Goal: Find contact information: Obtain details needed to contact an individual or organization

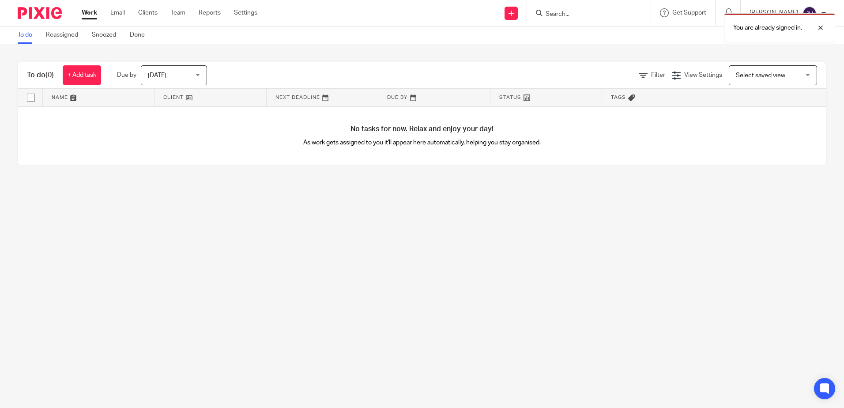
click at [416, 7] on div at bounding box center [589, 13] width 124 height 26
click at [416, 15] on div "You are already signed in." at bounding box center [628, 26] width 413 height 34
click at [416, 10] on div "You are already signed in." at bounding box center [628, 26] width 413 height 34
click at [416, 13] on div "You are already signed in." at bounding box center [628, 26] width 413 height 34
click at [416, 29] on div at bounding box center [814, 28] width 24 height 11
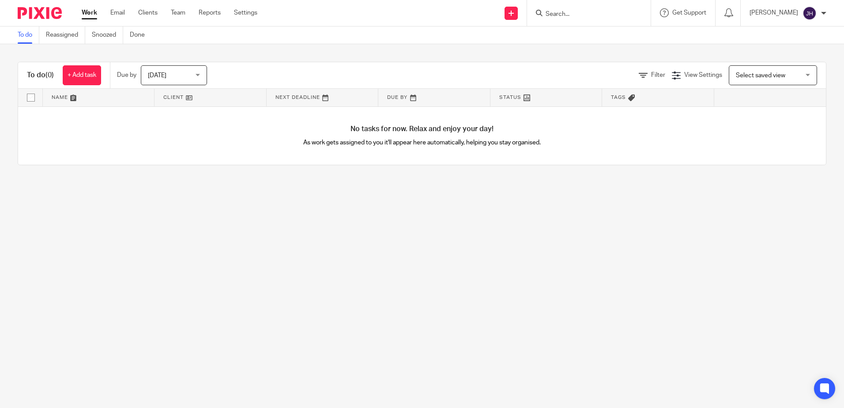
click at [416, 13] on input "Search" at bounding box center [584, 15] width 79 height 8
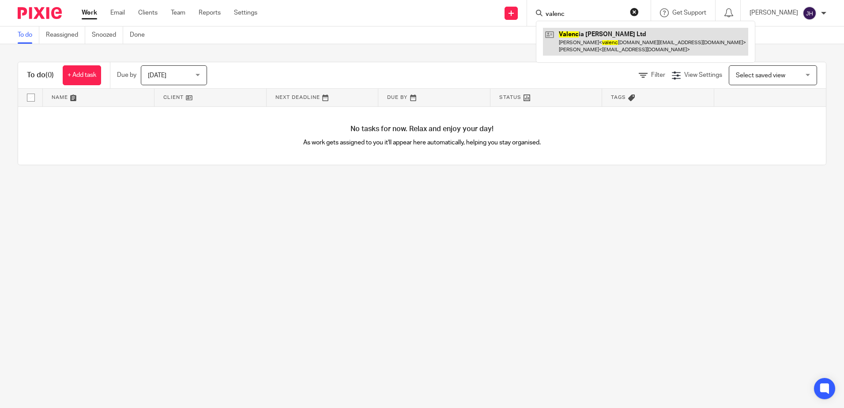
type input "valenc"
click at [416, 54] on link at bounding box center [645, 41] width 205 height 27
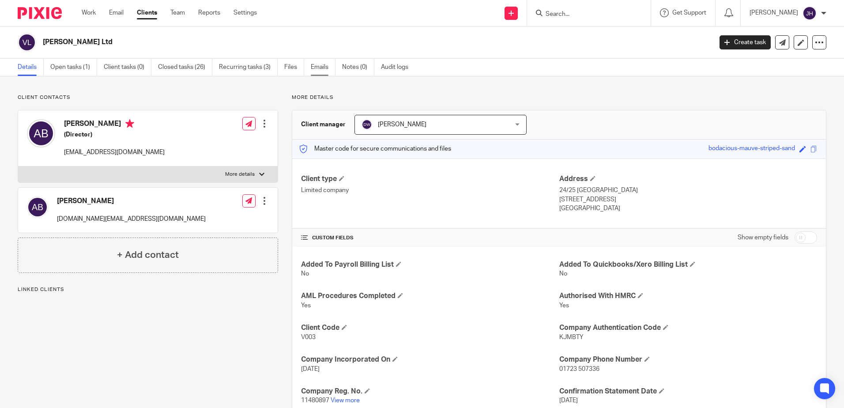
click at [314, 70] on link "Emails" at bounding box center [323, 67] width 25 height 17
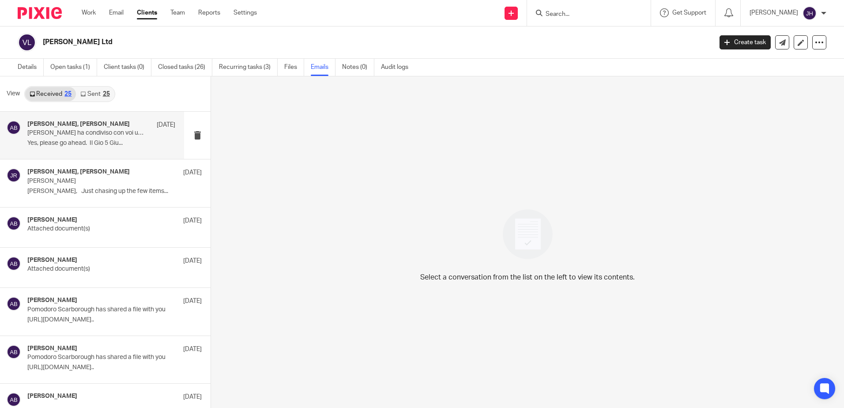
click at [103, 137] on p "[PERSON_NAME] ha condiviso con voi un file" at bounding box center [86, 133] width 118 height 8
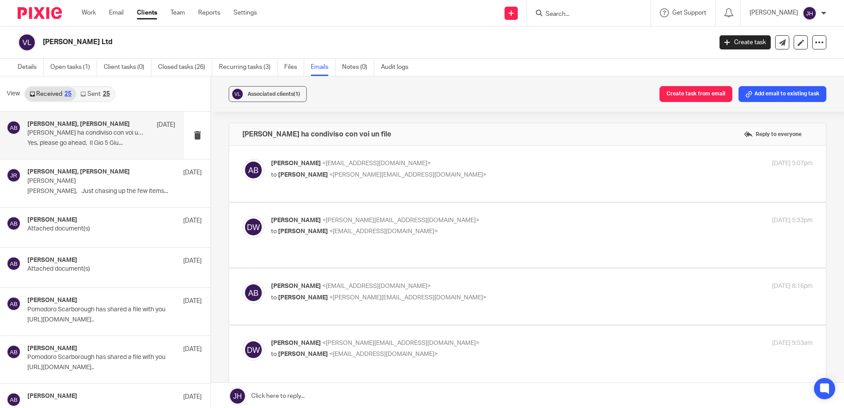
click at [377, 177] on span "<dominic@janddaccountants.co.uk>" at bounding box center [407, 175] width 157 height 6
checkbox input "true"
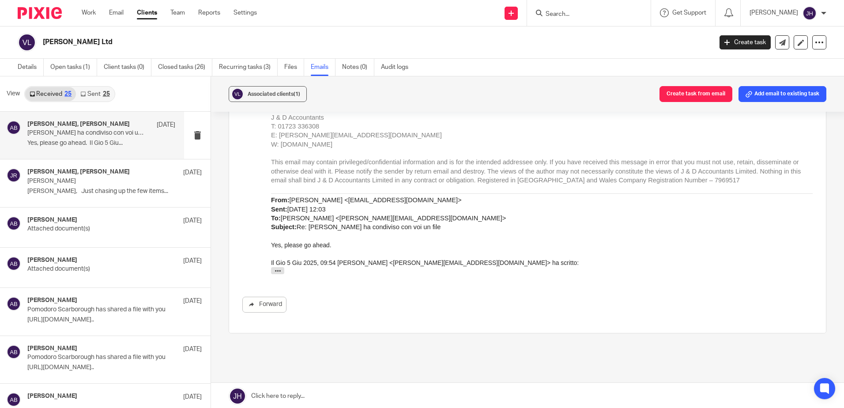
scroll to position [561, 0]
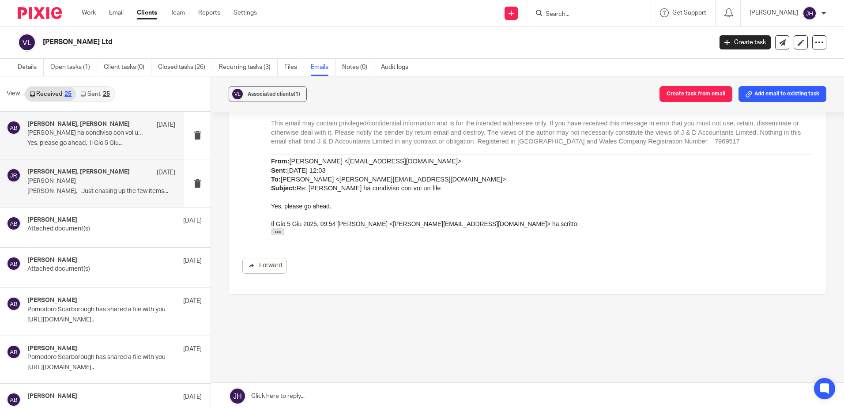
click at [56, 179] on p "Valencia felix" at bounding box center [86, 181] width 118 height 8
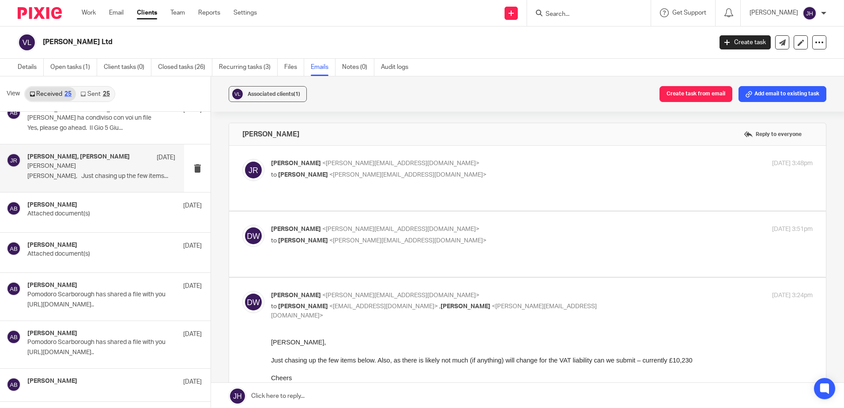
scroll to position [0, 0]
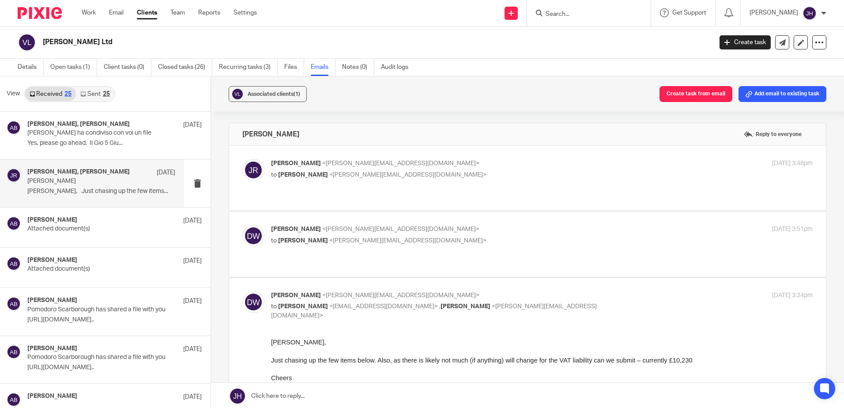
click at [94, 93] on link "Sent 25" at bounding box center [95, 94] width 38 height 14
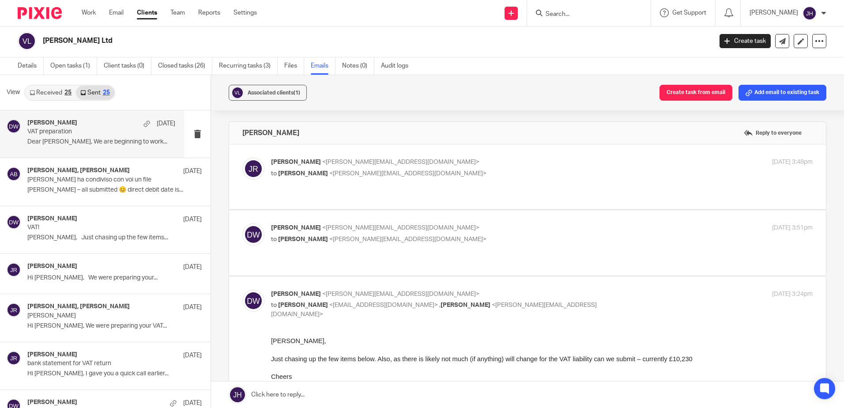
click at [74, 143] on p "Dear Alessandro, We are beginning to work..." at bounding box center [101, 142] width 148 height 8
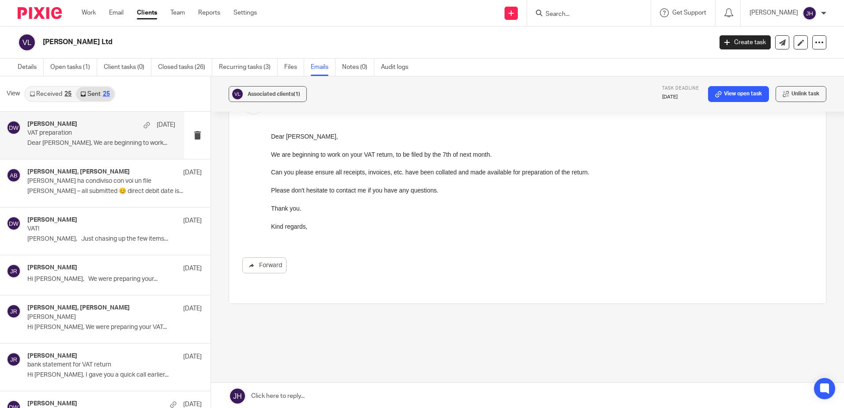
scroll to position [0, 0]
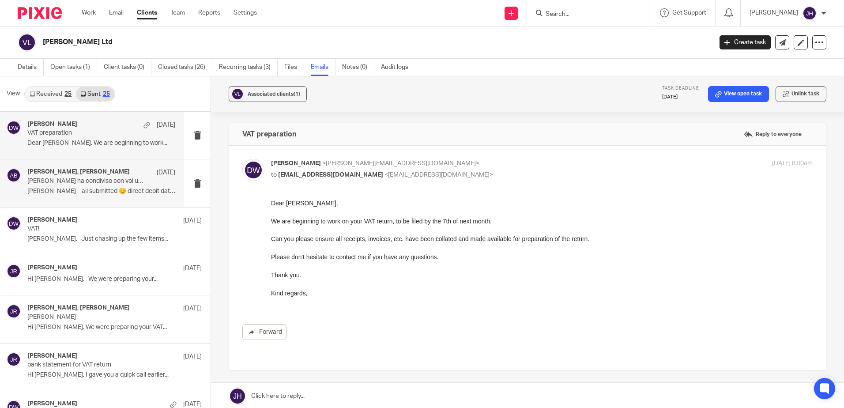
click at [53, 181] on p "Alessandro Borzone ha condiviso con voi un file" at bounding box center [86, 181] width 118 height 8
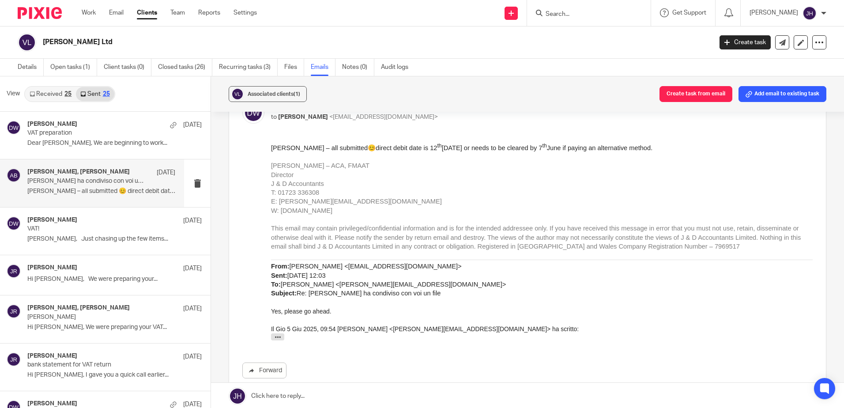
scroll to position [280, 0]
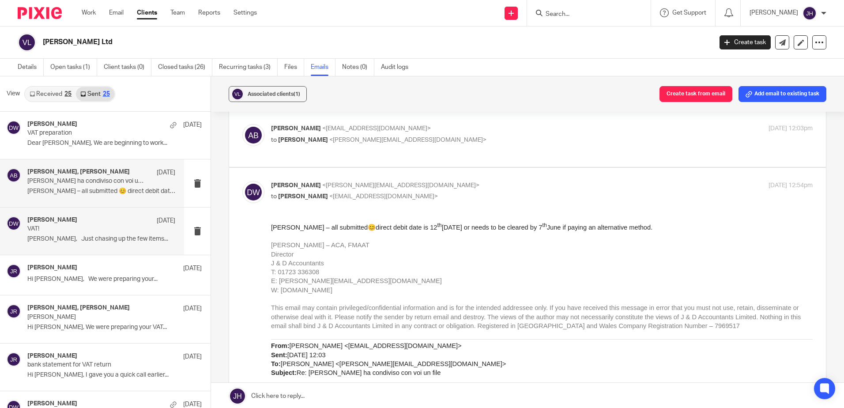
click at [53, 227] on p "VAT!" at bounding box center [86, 229] width 118 height 8
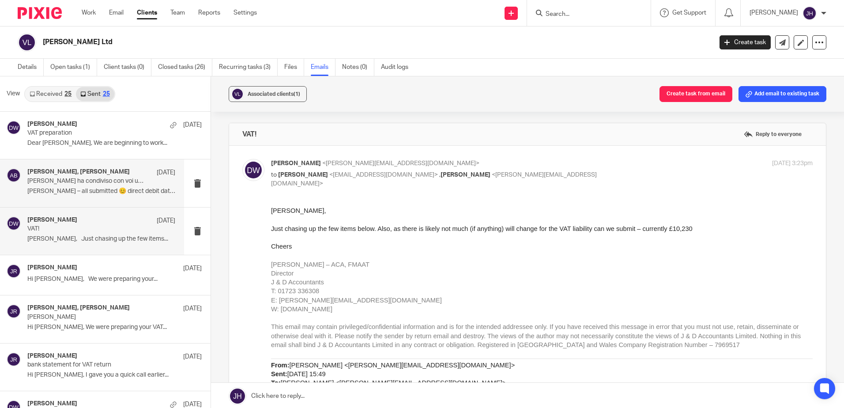
scroll to position [0, 0]
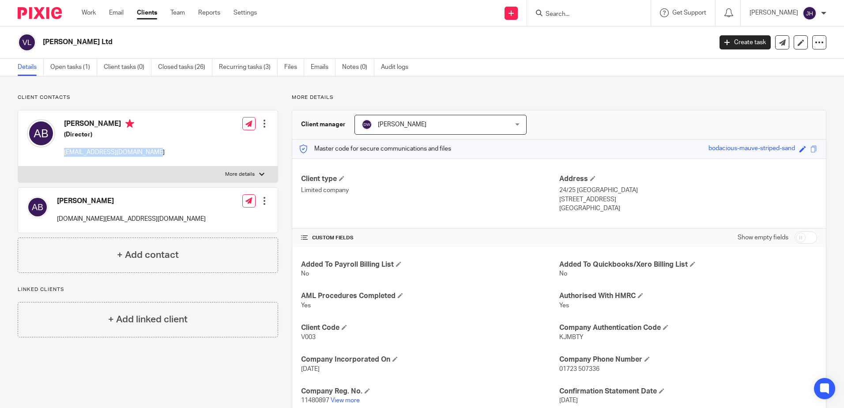
drag, startPoint x: 65, startPoint y: 153, endPoint x: 161, endPoint y: 153, distance: 96.2
click at [161, 153] on div "Alessandro Borzone (Director) borzonealessandro@gmail.com Edit contact Create c…" at bounding box center [147, 138] width 259 height 56
copy p "[EMAIL_ADDRESS][DOMAIN_NAME]"
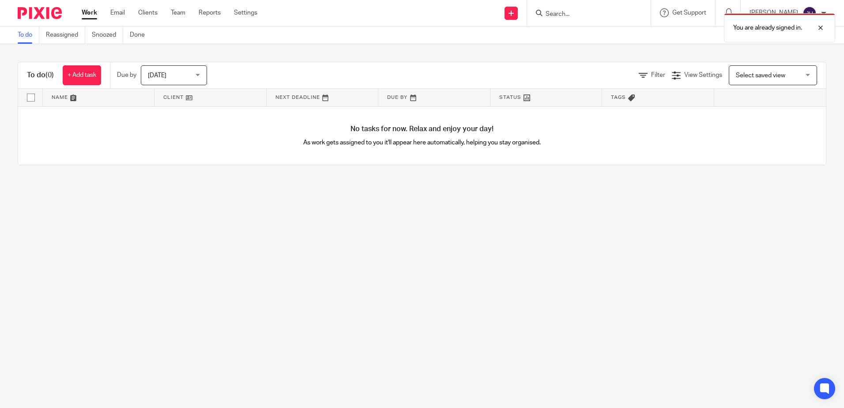
click at [582, 11] on div "You are already signed in." at bounding box center [628, 26] width 413 height 34
click at [586, 14] on div "You are already signed in." at bounding box center [628, 26] width 413 height 34
click at [819, 26] on div at bounding box center [814, 28] width 24 height 11
click at [590, 15] on input "Search" at bounding box center [584, 15] width 79 height 8
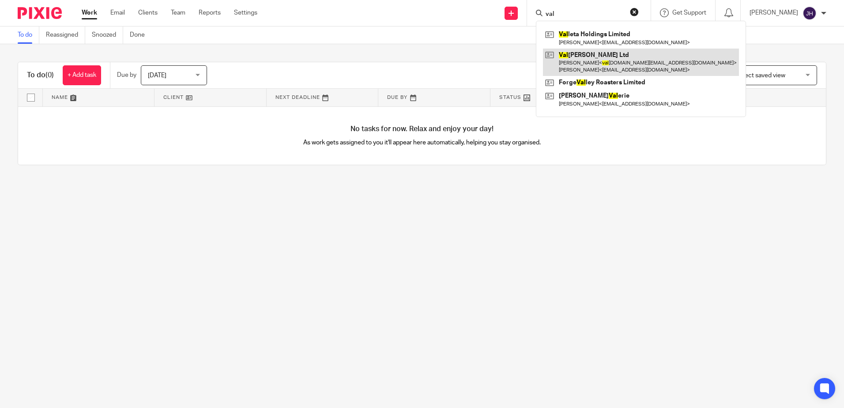
type input "val"
click at [604, 59] on link at bounding box center [641, 62] width 196 height 27
